Goal: Information Seeking & Learning: Learn about a topic

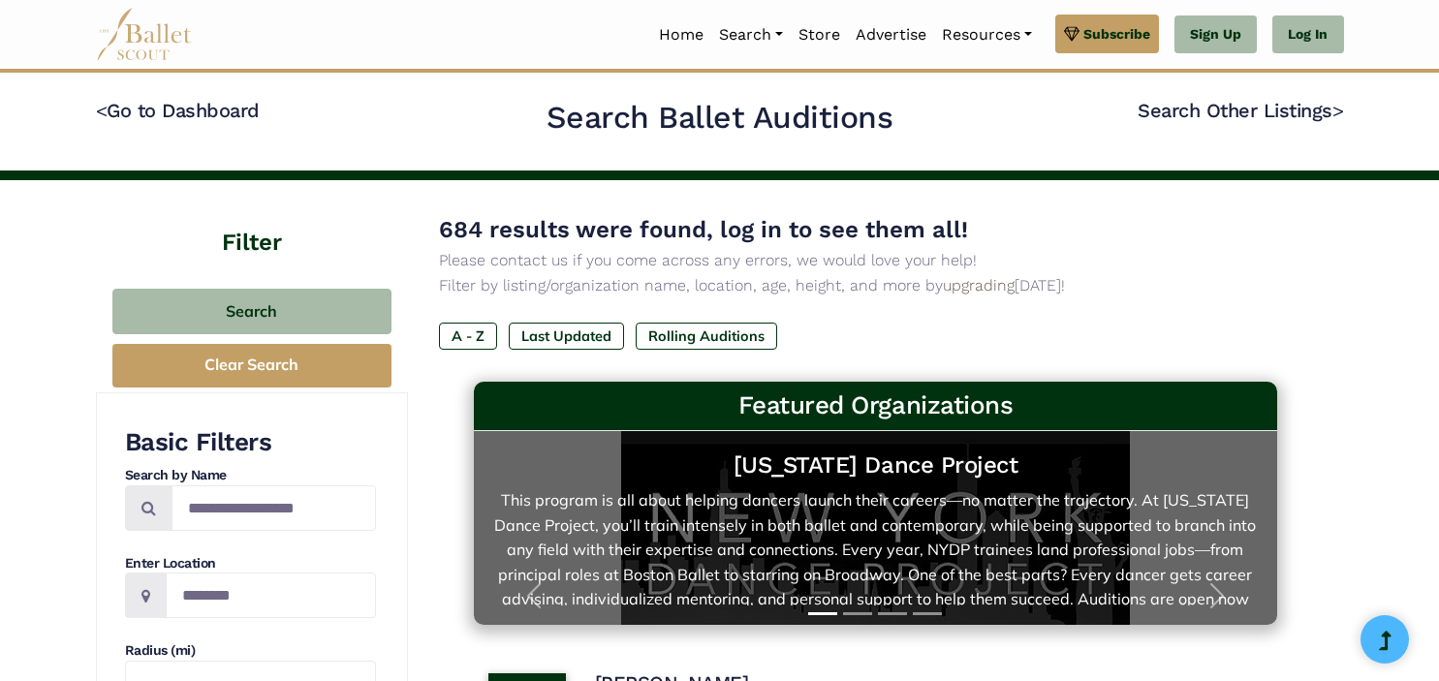
scroll to position [306, 0]
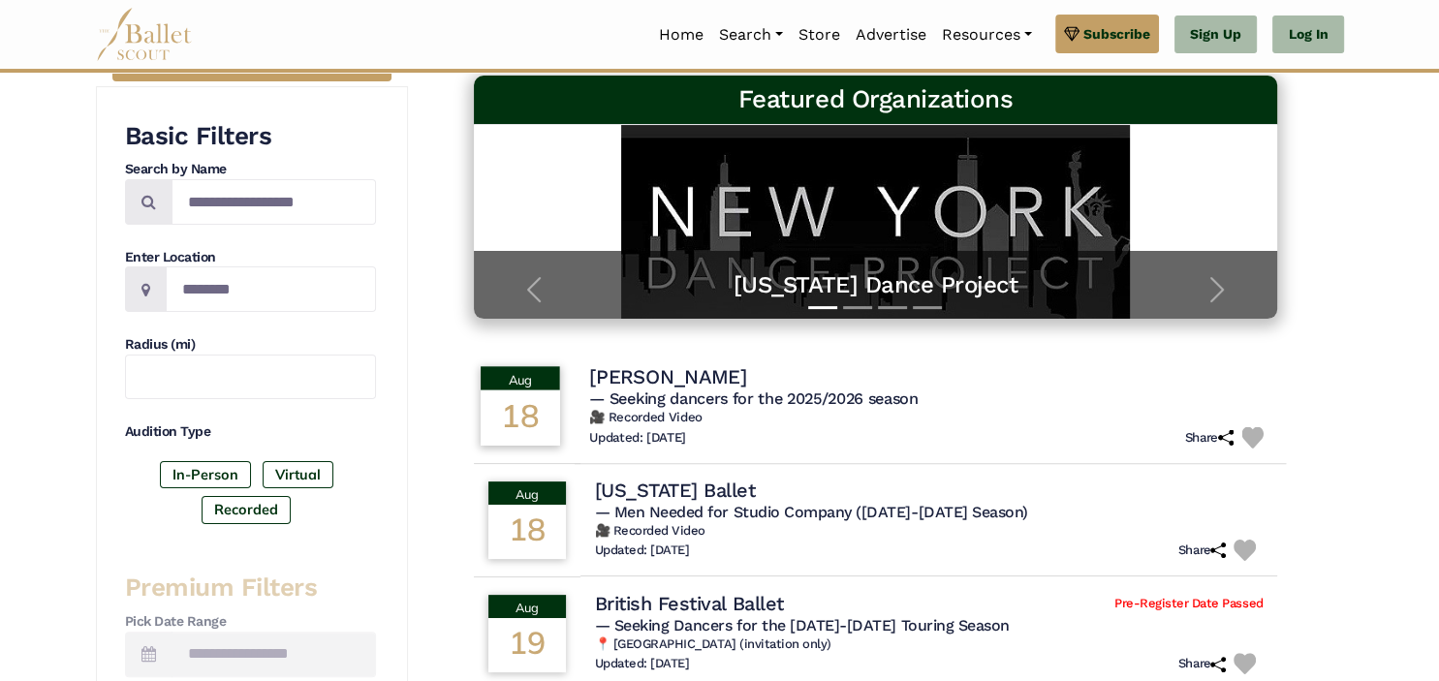
click at [535, 393] on div "18" at bounding box center [520, 418] width 79 height 55
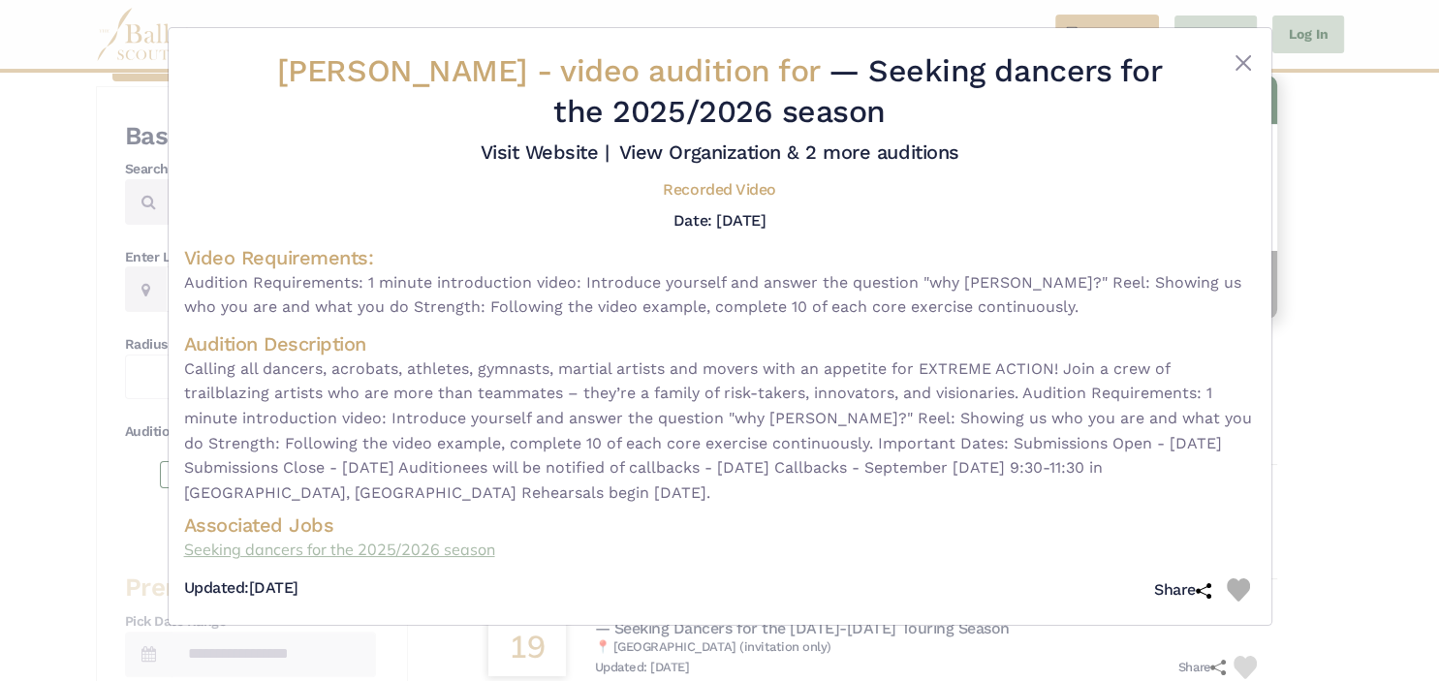
click at [352, 553] on link "Seeking dancers for the 2025/2026 season" at bounding box center [720, 550] width 1072 height 25
click at [1240, 62] on button "Close" at bounding box center [1243, 62] width 23 height 23
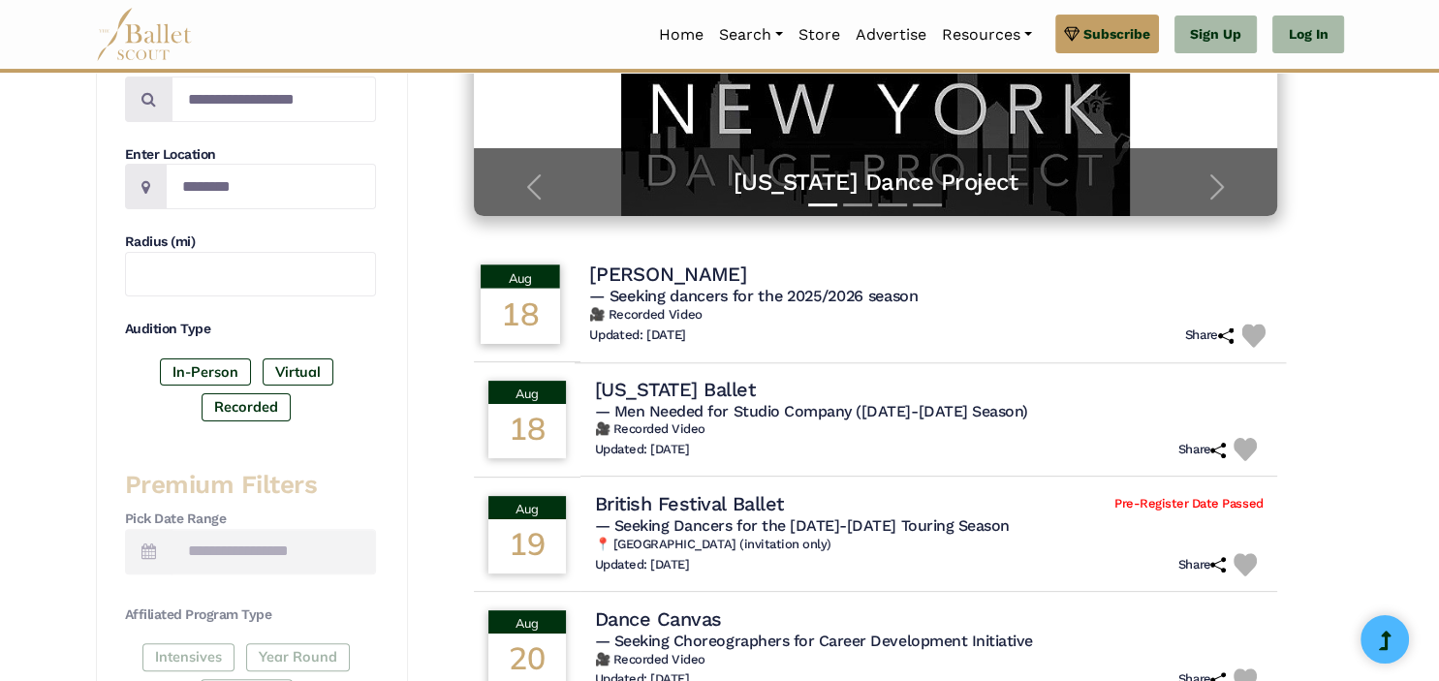
scroll to position [512, 0]
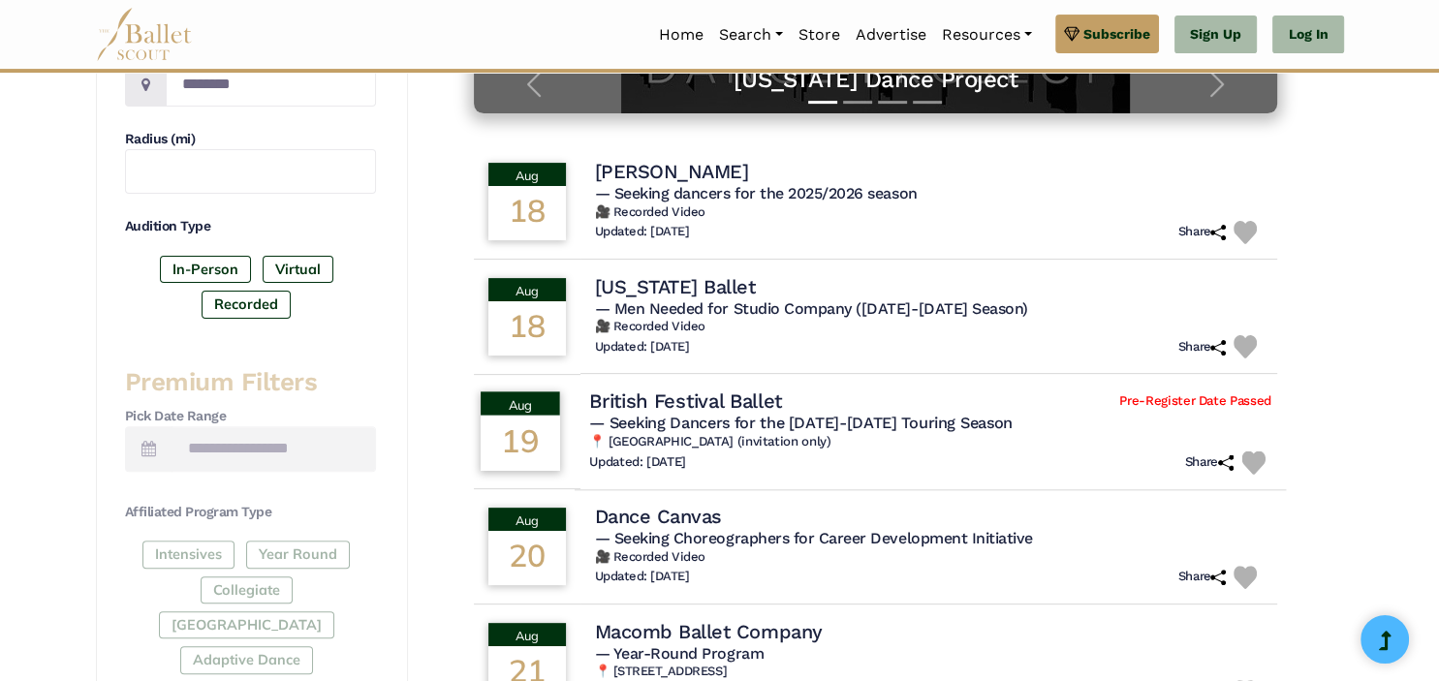
click at [770, 403] on h4 "British Festival Ballet" at bounding box center [685, 401] width 193 height 26
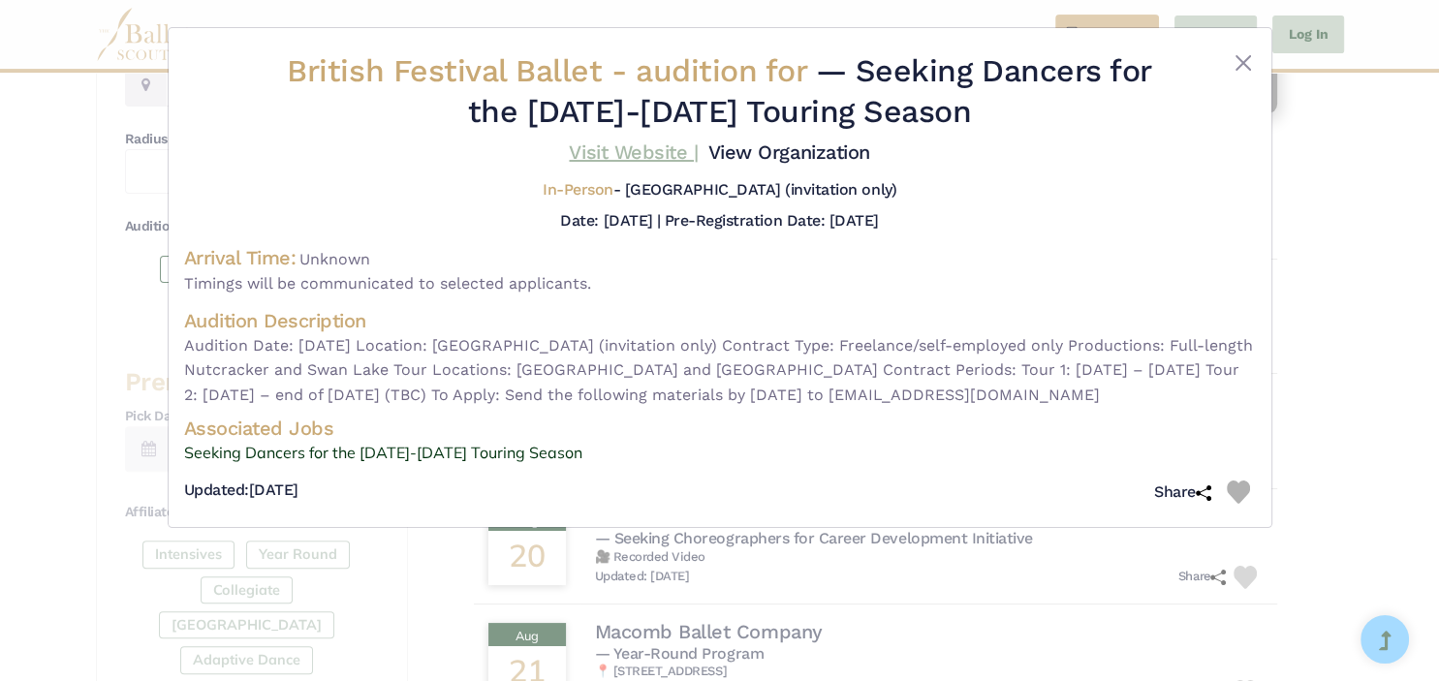
click at [648, 149] on link "Visit Website |" at bounding box center [633, 152] width 129 height 23
click at [1247, 62] on button "Close" at bounding box center [1243, 62] width 23 height 23
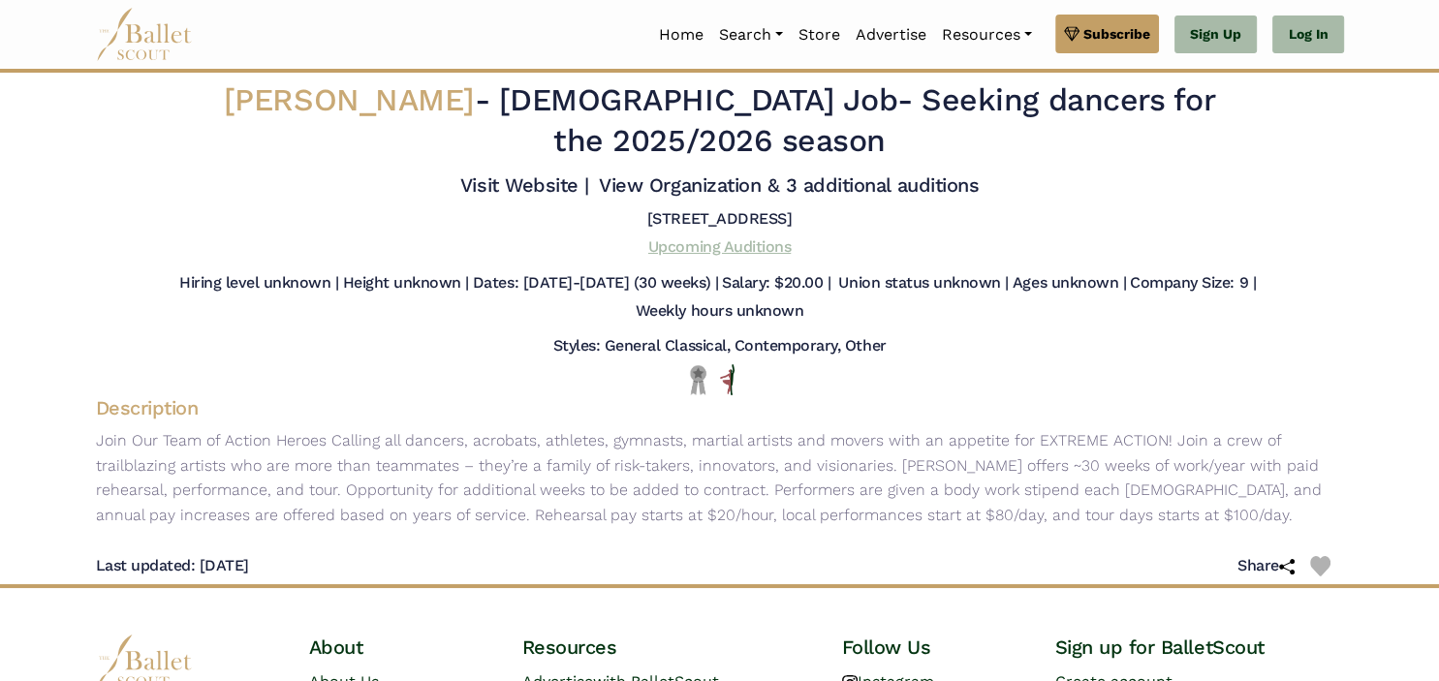
click at [754, 237] on link "Upcoming Auditions" at bounding box center [719, 246] width 142 height 18
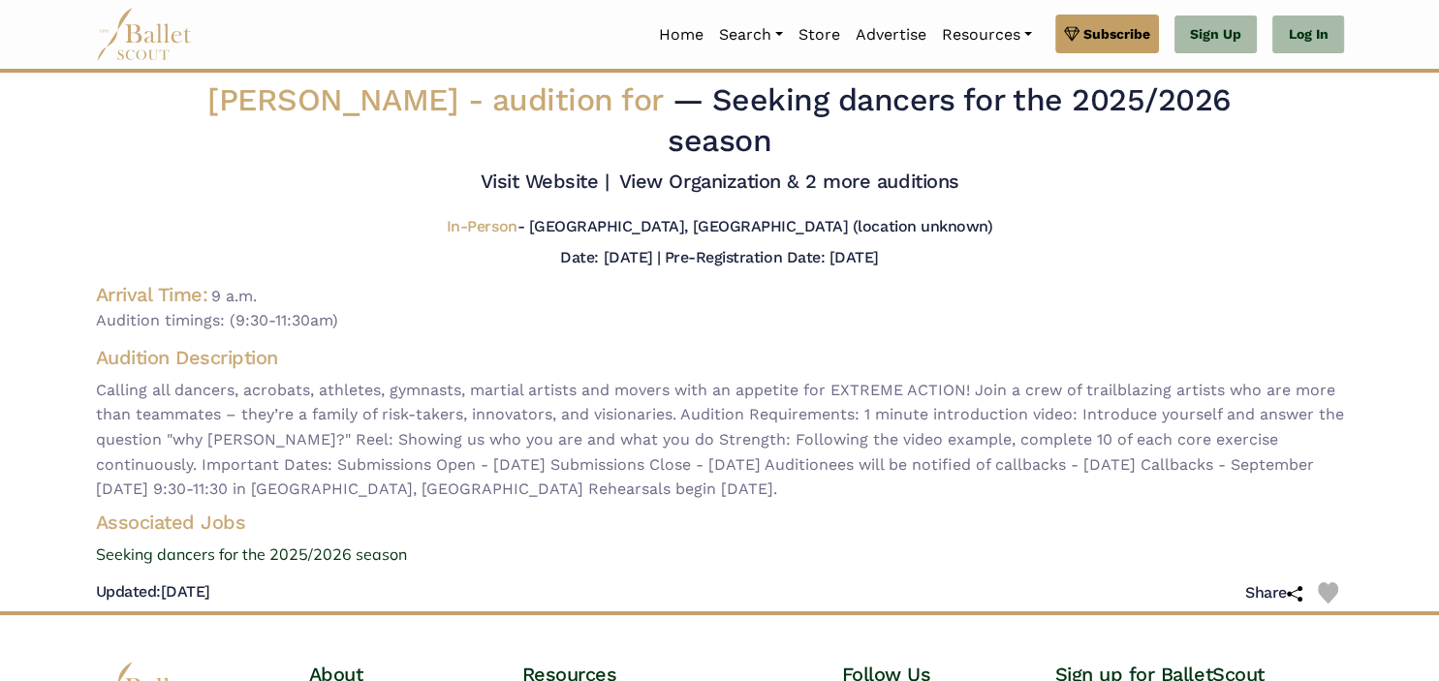
scroll to position [102, 0]
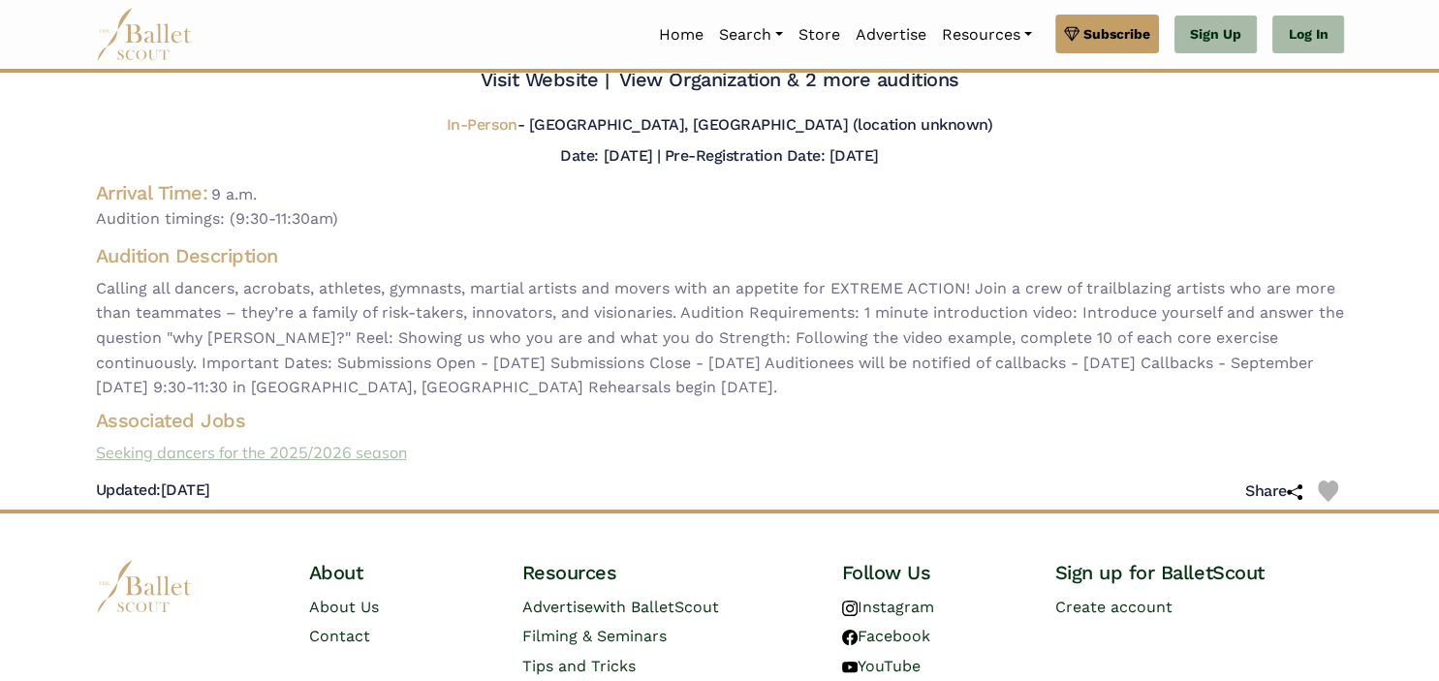
click at [357, 441] on link "Seeking dancers for the 2025/2026 season" at bounding box center [720, 453] width 1280 height 25
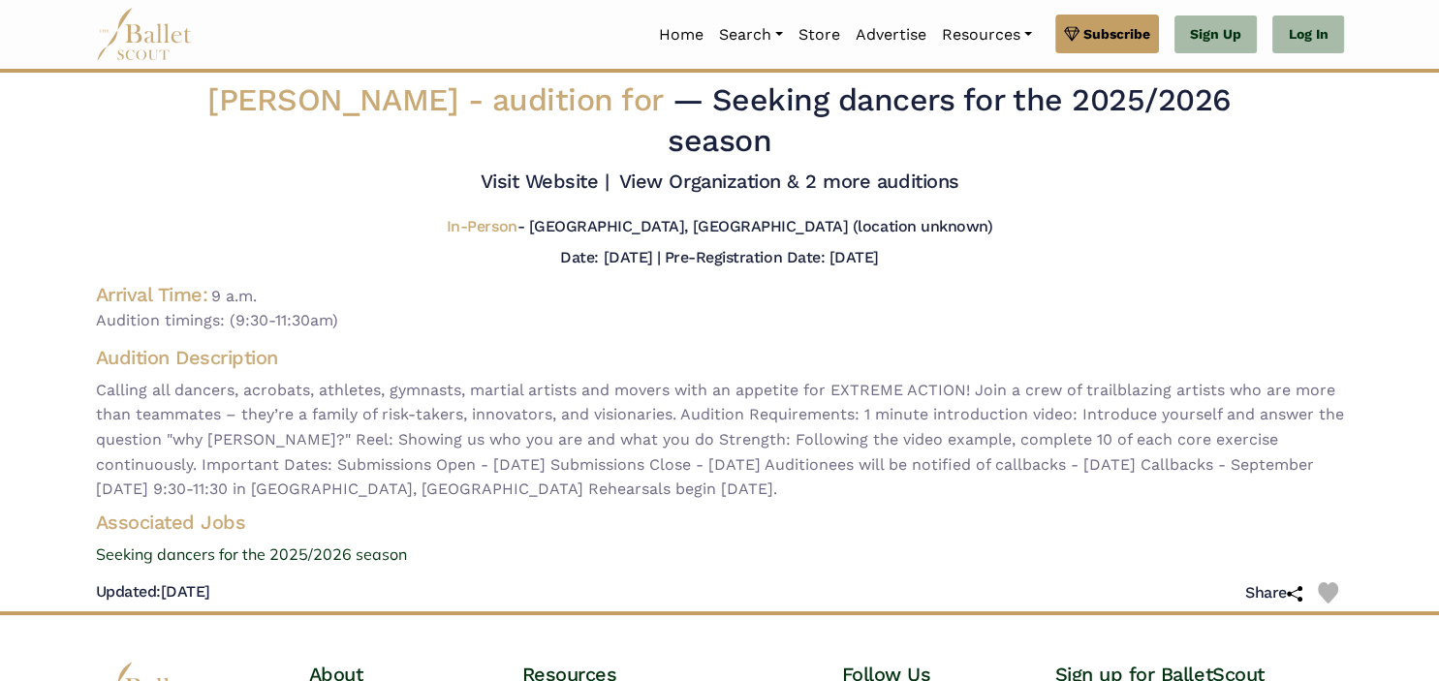
click at [518, 217] on span "In-Person" at bounding box center [482, 226] width 71 height 18
click at [607, 248] on h5 "Date: Sept. 3, 2025 |" at bounding box center [610, 257] width 100 height 18
click at [787, 248] on h5 "Pre-Registration Date: Aug. 18, 2025" at bounding box center [772, 257] width 214 height 18
click at [807, 170] on link "View Organization & 2 more auditions" at bounding box center [789, 181] width 340 height 23
click at [562, 170] on link "Visit Website |" at bounding box center [544, 181] width 129 height 23
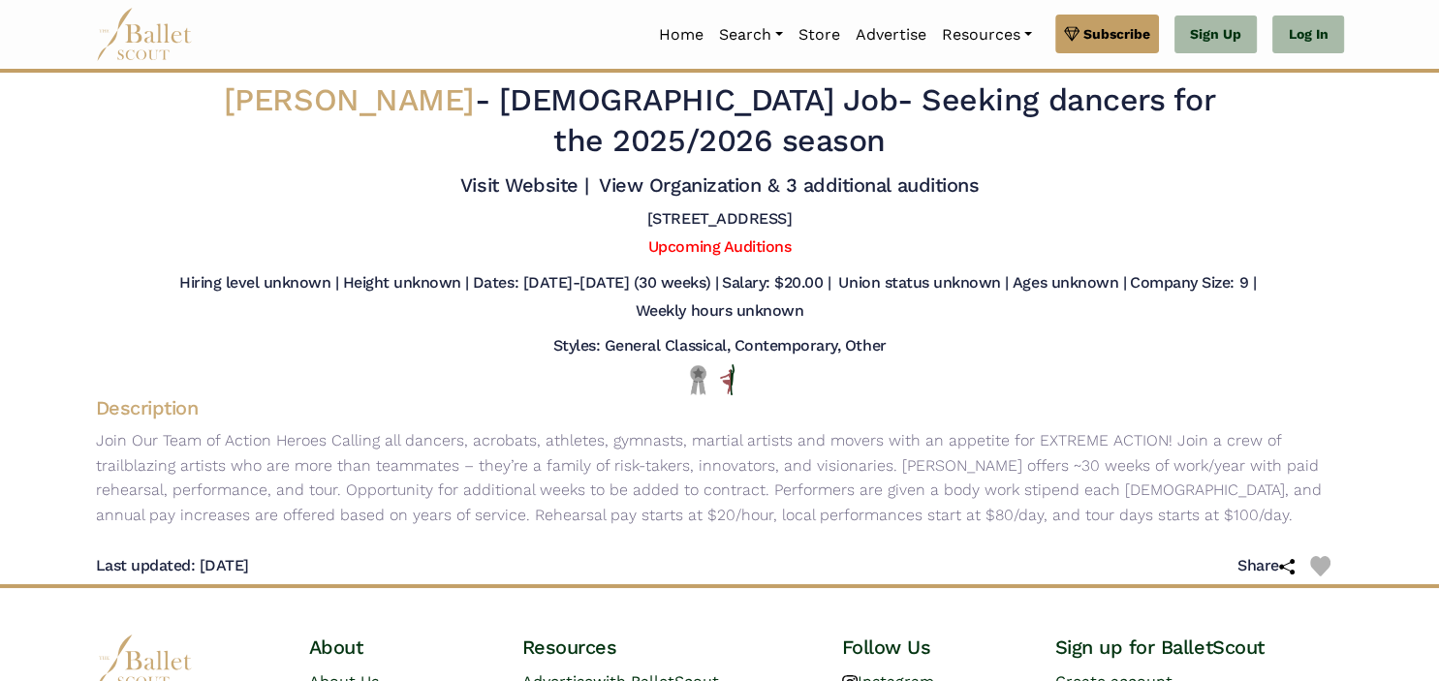
click at [863, 336] on h5 "Styles: General Classical, Contemporary, Other" at bounding box center [719, 346] width 333 height 20
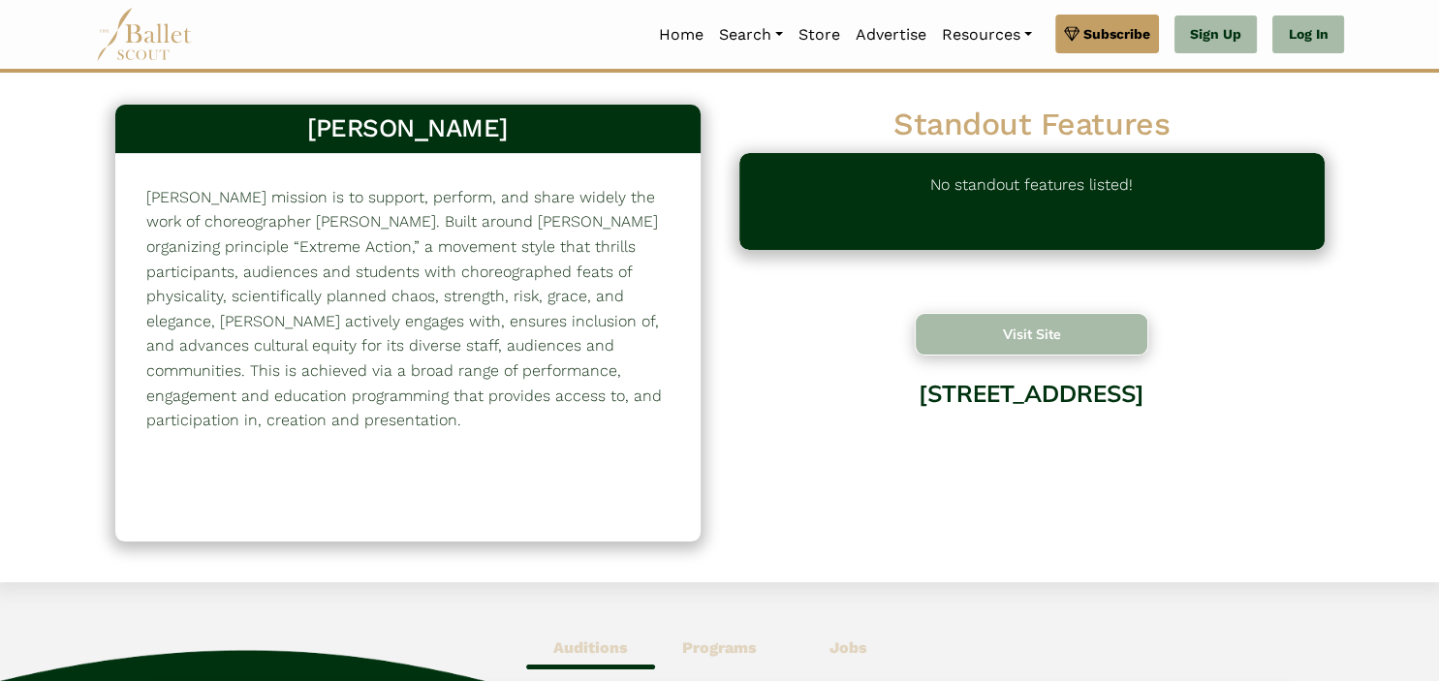
click at [1006, 328] on button "Visit Site" at bounding box center [1032, 334] width 235 height 43
